Goal: Task Accomplishment & Management: Use online tool/utility

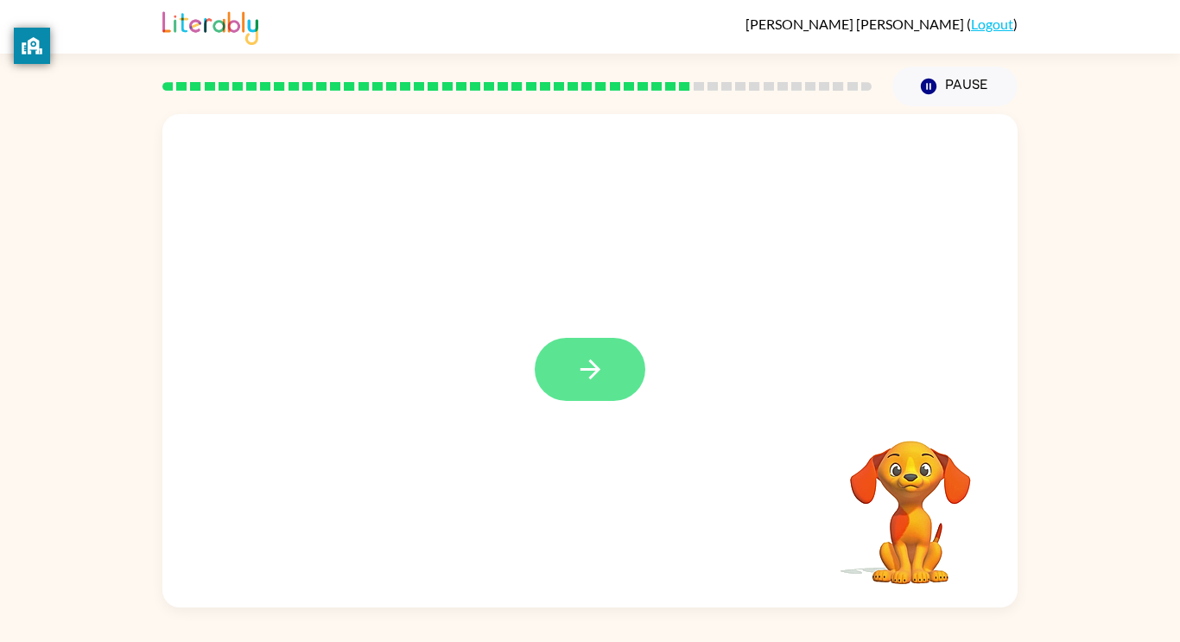
click at [572, 351] on button "button" at bounding box center [590, 369] width 111 height 63
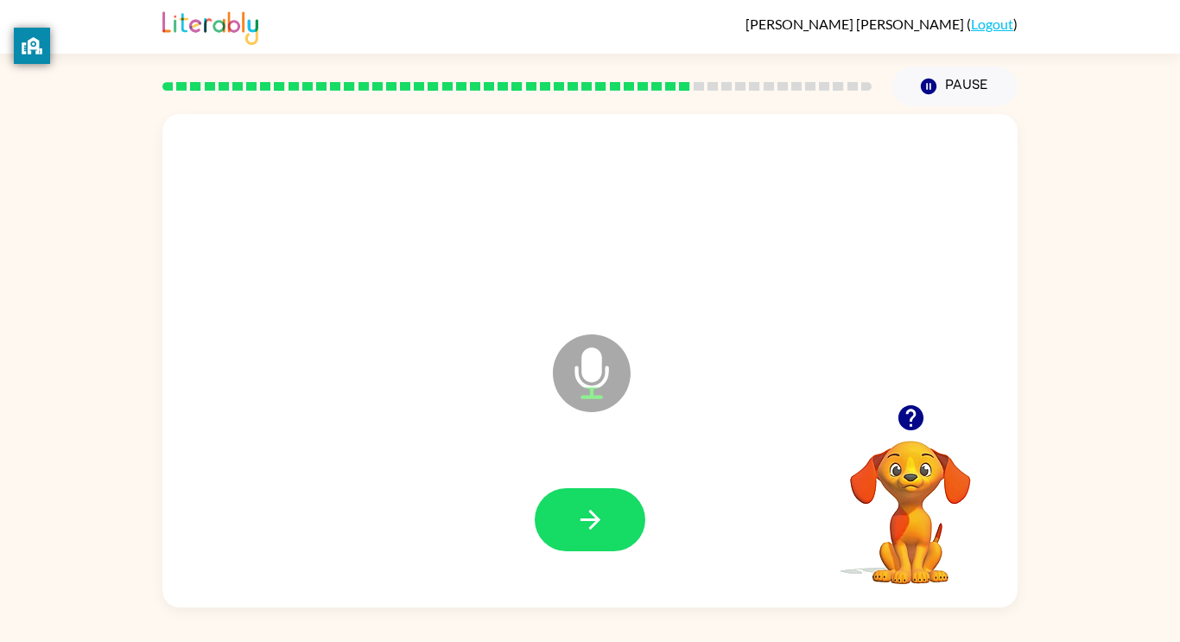
click at [572, 351] on icon at bounding box center [592, 373] width 78 height 78
click at [595, 493] on button "button" at bounding box center [590, 519] width 111 height 63
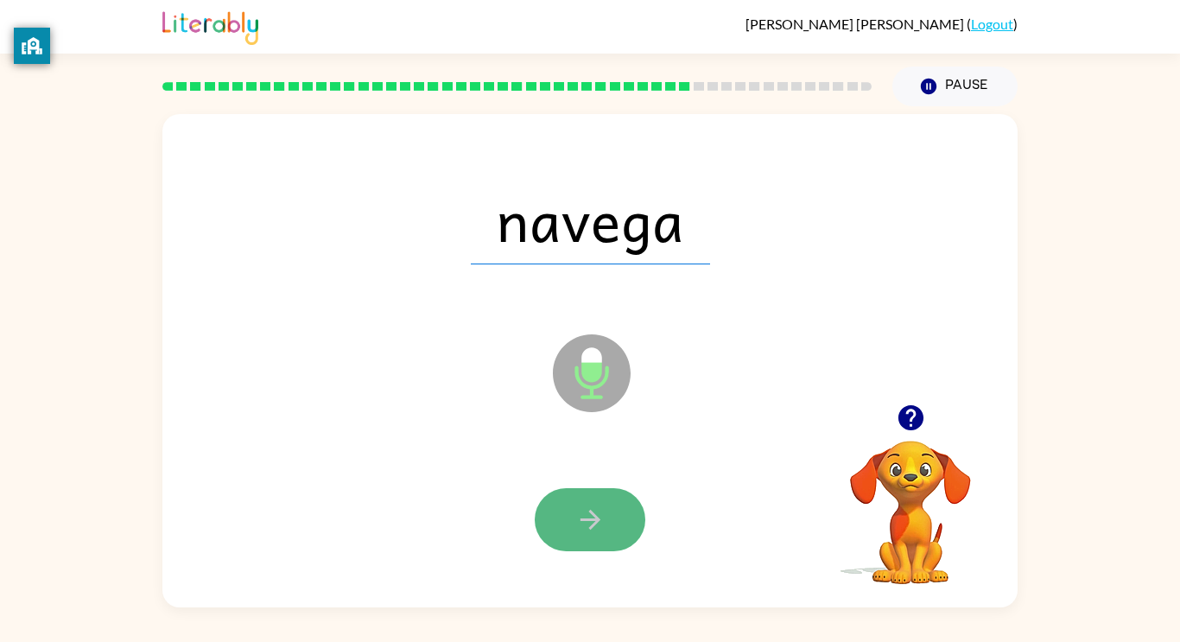
click at [593, 493] on button "button" at bounding box center [590, 519] width 111 height 63
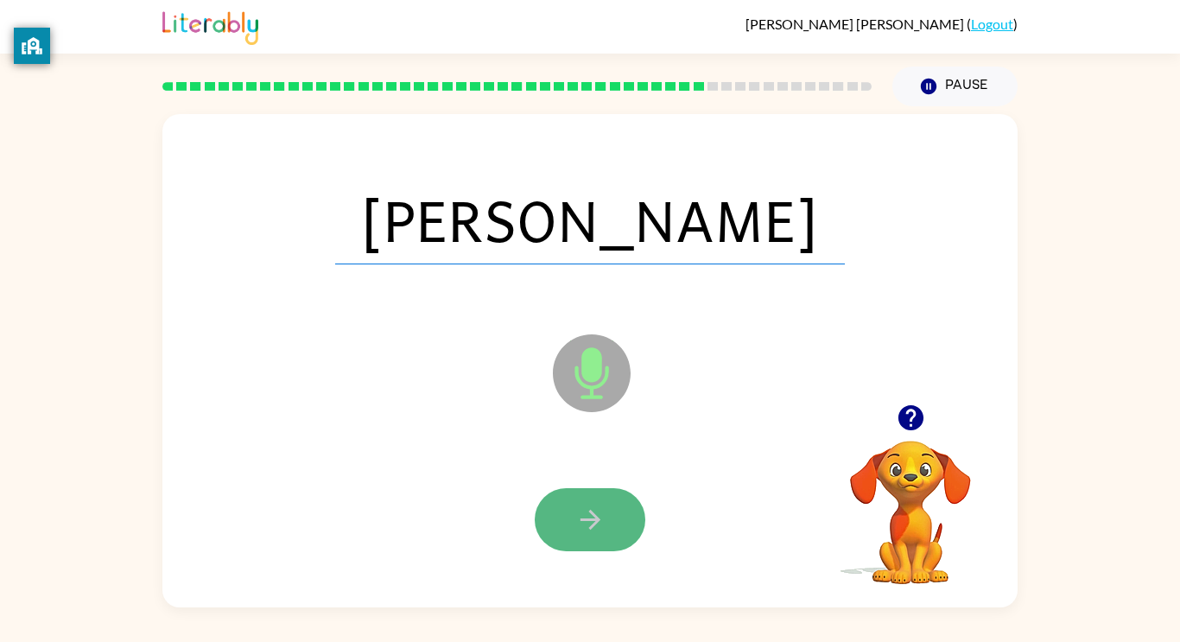
click at [593, 493] on button "button" at bounding box center [590, 519] width 111 height 63
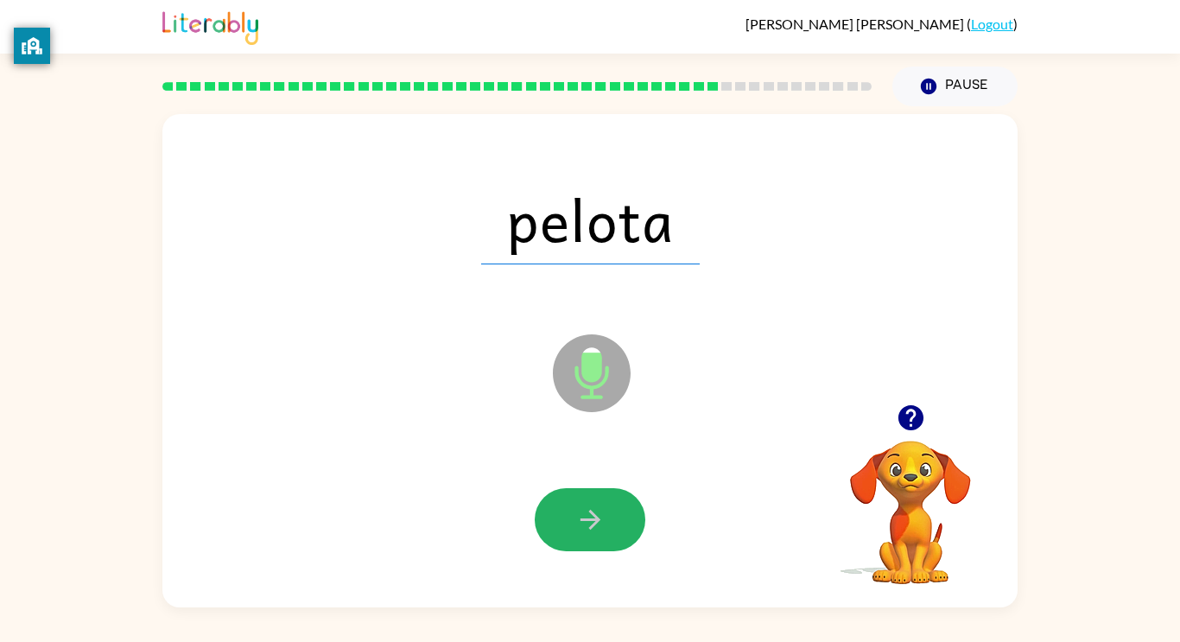
click at [593, 493] on button "button" at bounding box center [590, 519] width 111 height 63
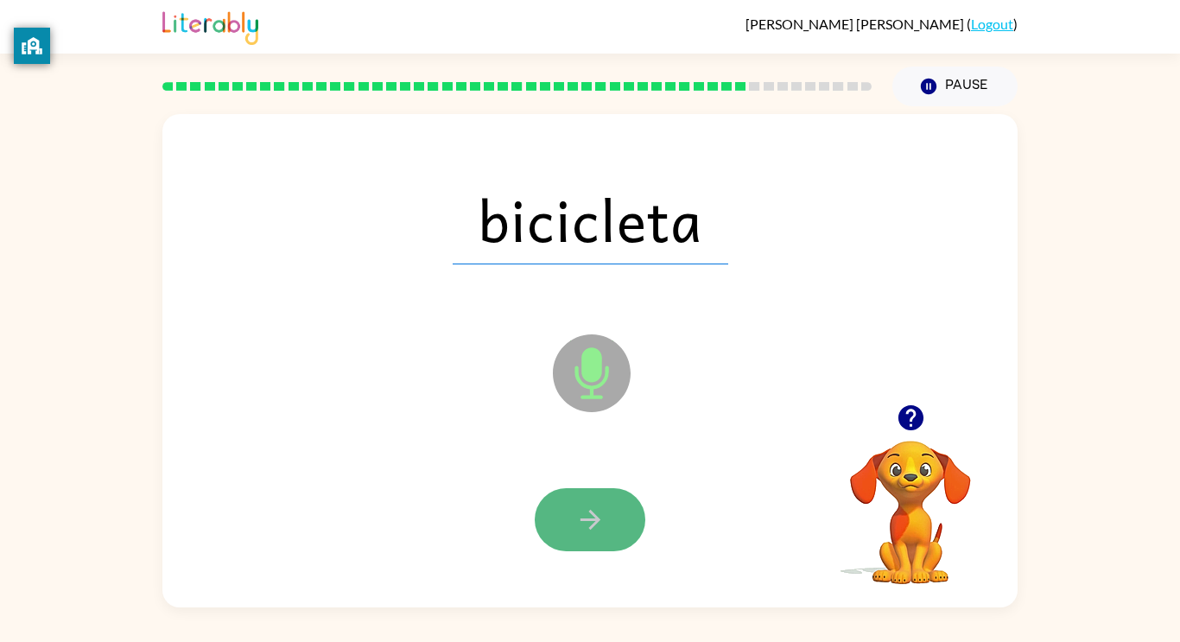
click at [594, 493] on button "button" at bounding box center [590, 519] width 111 height 63
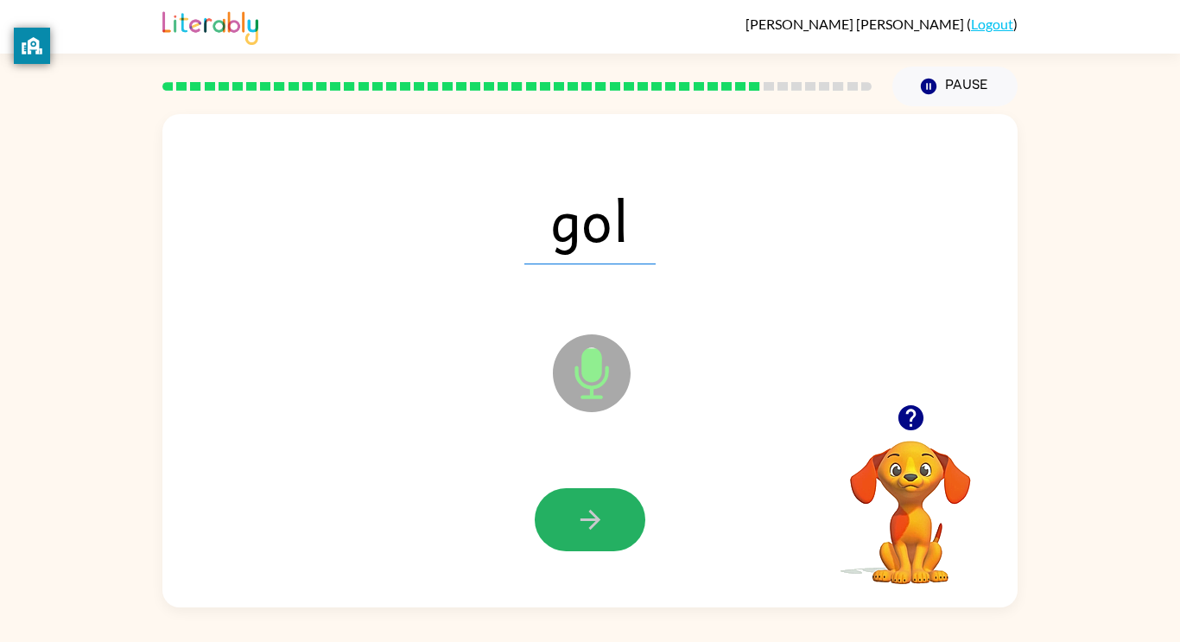
click at [594, 493] on button "button" at bounding box center [590, 519] width 111 height 63
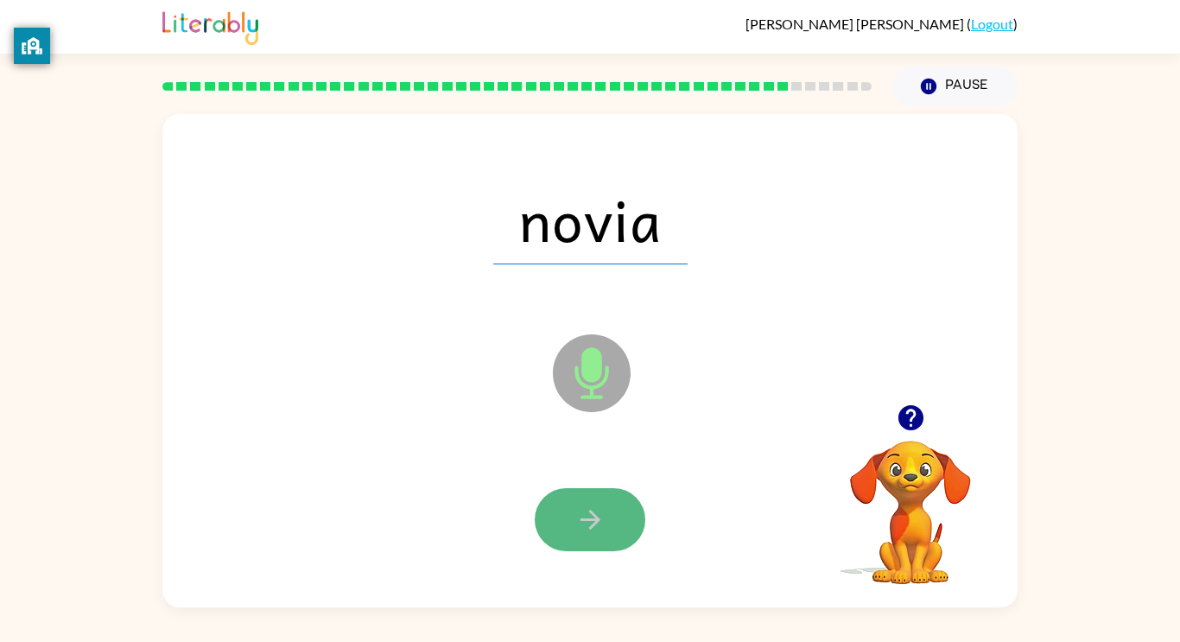
click at [603, 513] on icon "button" at bounding box center [590, 520] width 30 height 30
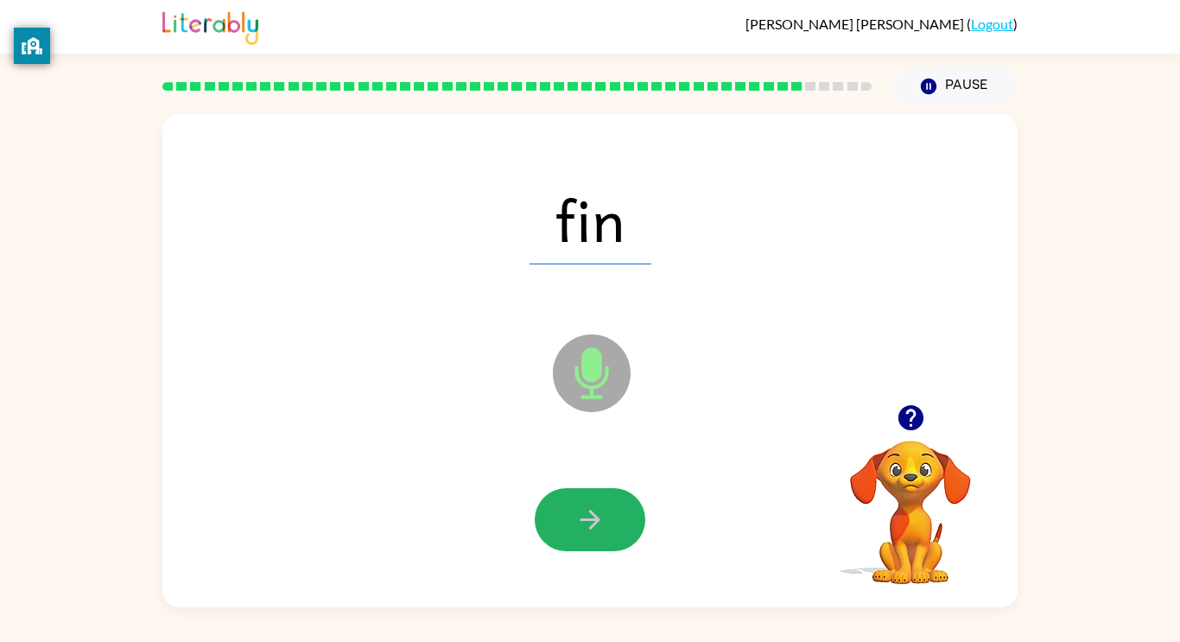
click at [603, 513] on icon "button" at bounding box center [590, 520] width 30 height 30
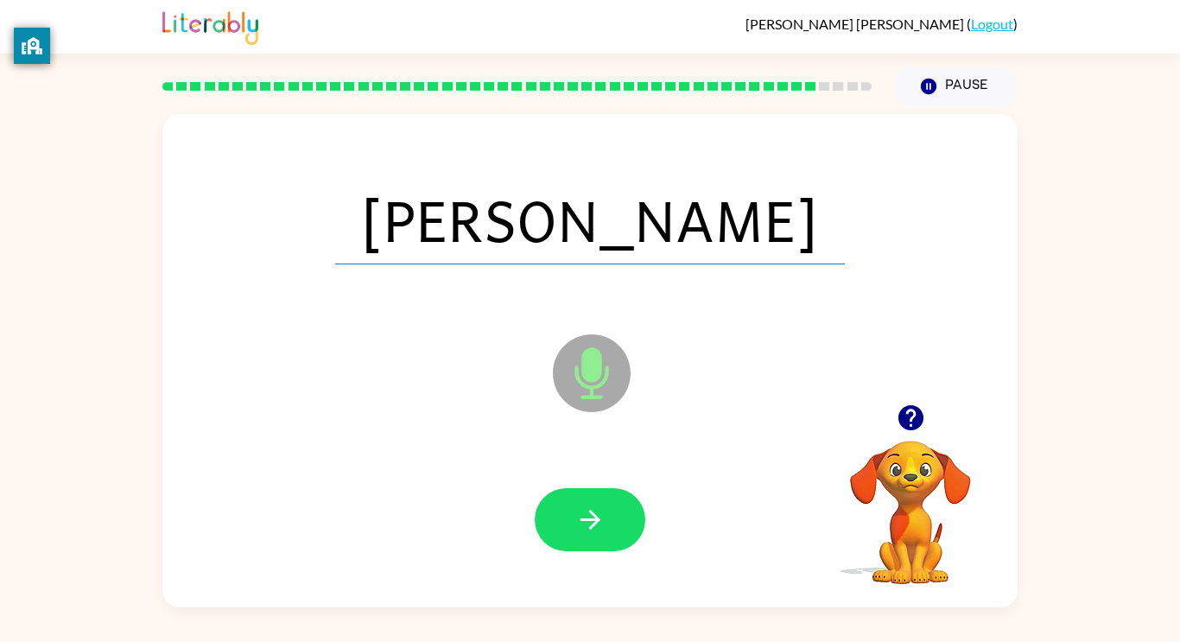
click at [603, 513] on icon "button" at bounding box center [590, 520] width 30 height 30
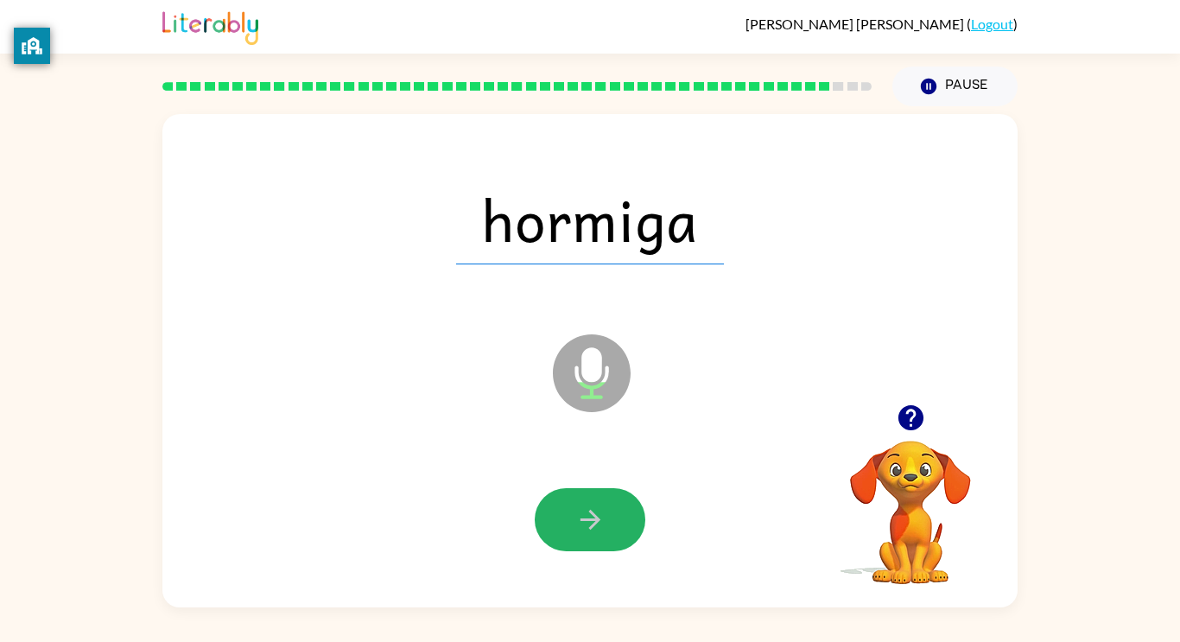
click at [603, 513] on icon "button" at bounding box center [590, 520] width 30 height 30
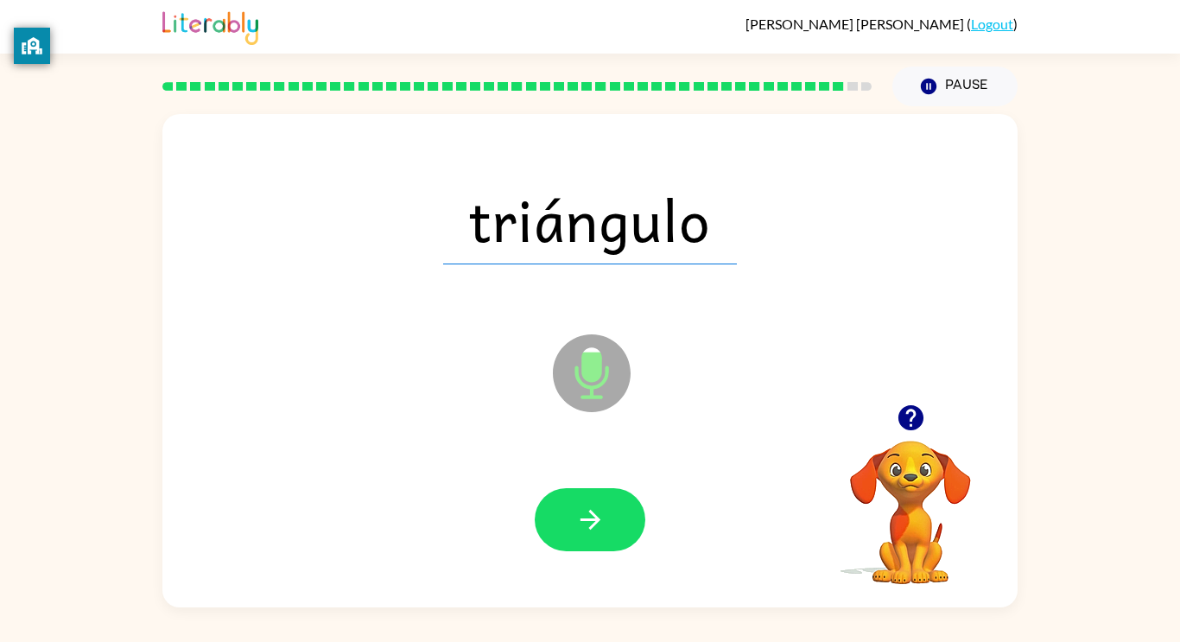
click at [603, 513] on icon "button" at bounding box center [590, 520] width 30 height 30
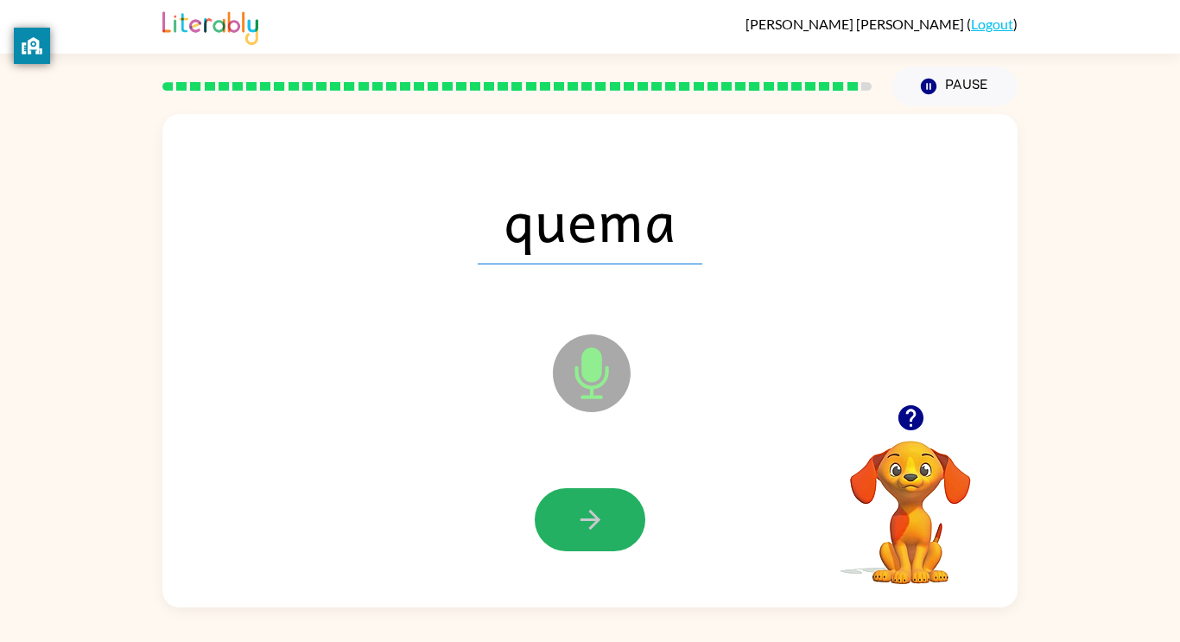
click at [603, 513] on icon "button" at bounding box center [590, 520] width 30 height 30
